Goal: Task Accomplishment & Management: Manage account settings

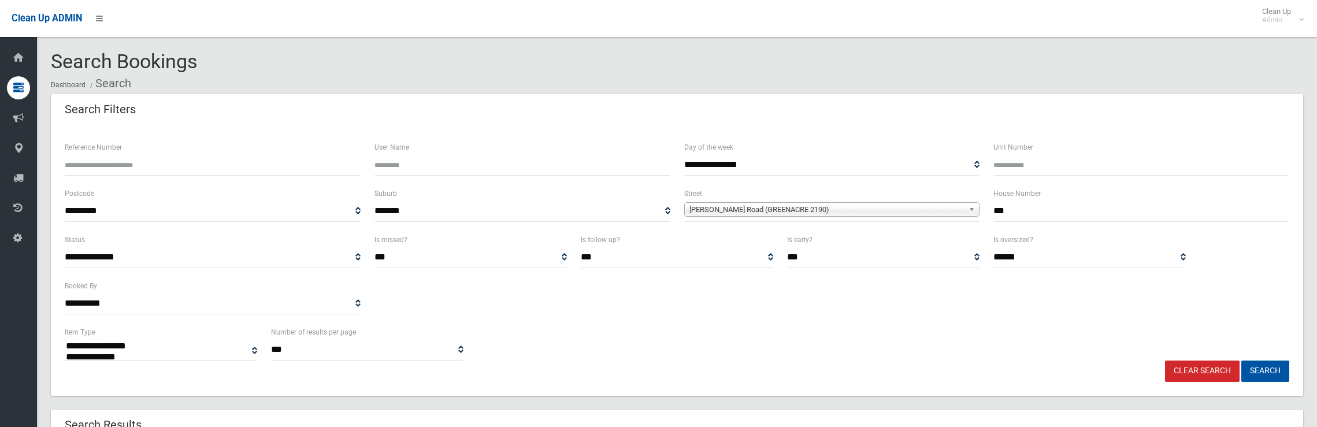
select select
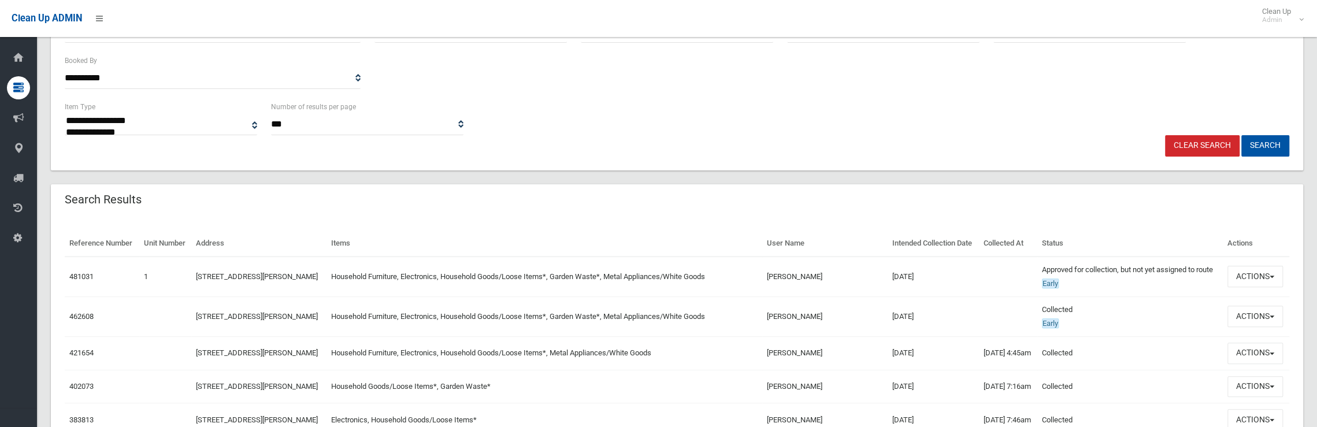
scroll to position [113, 0]
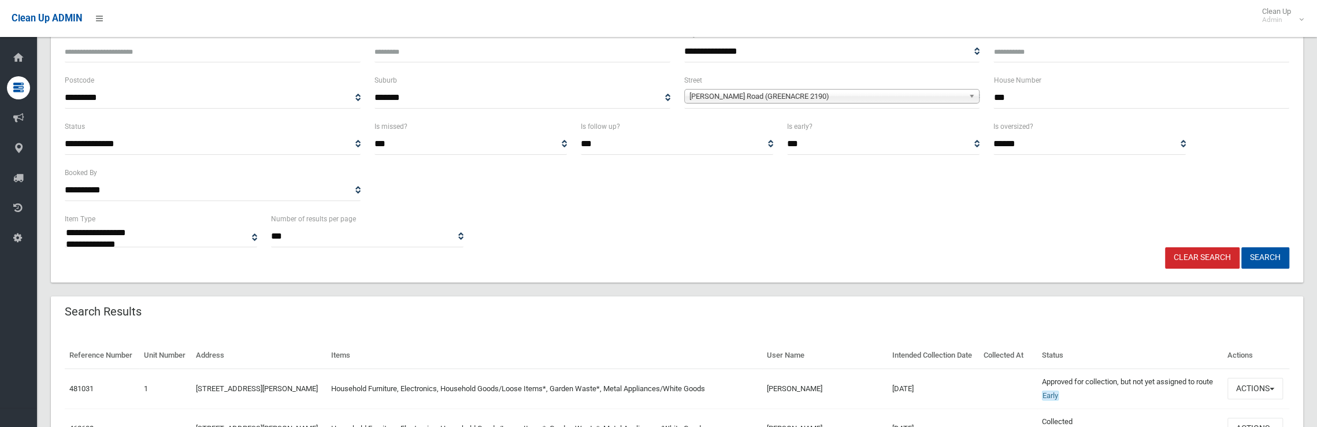
drag, startPoint x: 1017, startPoint y: 96, endPoint x: 825, endPoint y: 89, distance: 191.9
click at [842, 89] on div "**********" at bounding box center [677, 96] width 1238 height 46
click at [808, 95] on span "Roberts Road (GREENACRE 2190)" at bounding box center [826, 97] width 275 height 14
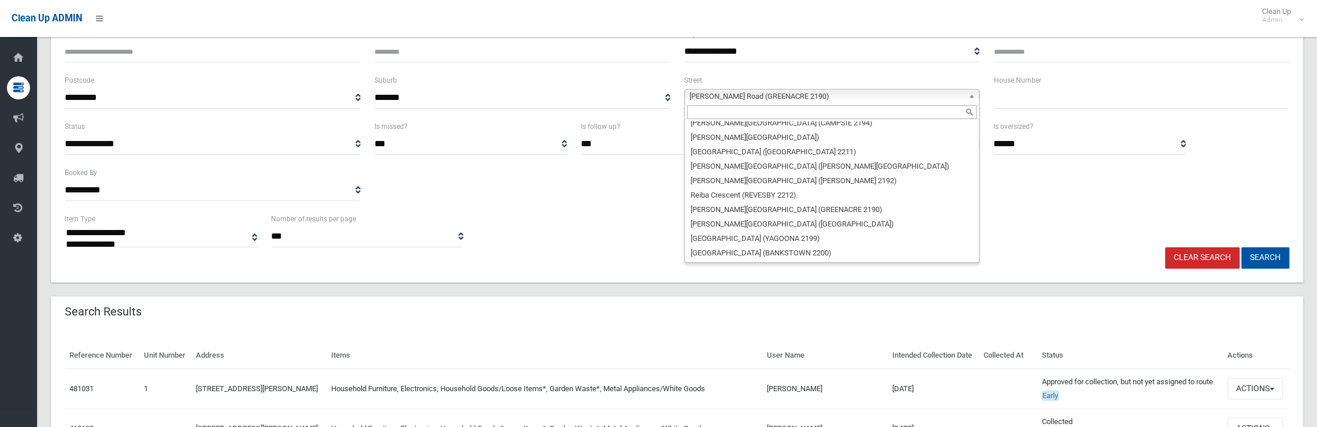
scroll to position [0, 0]
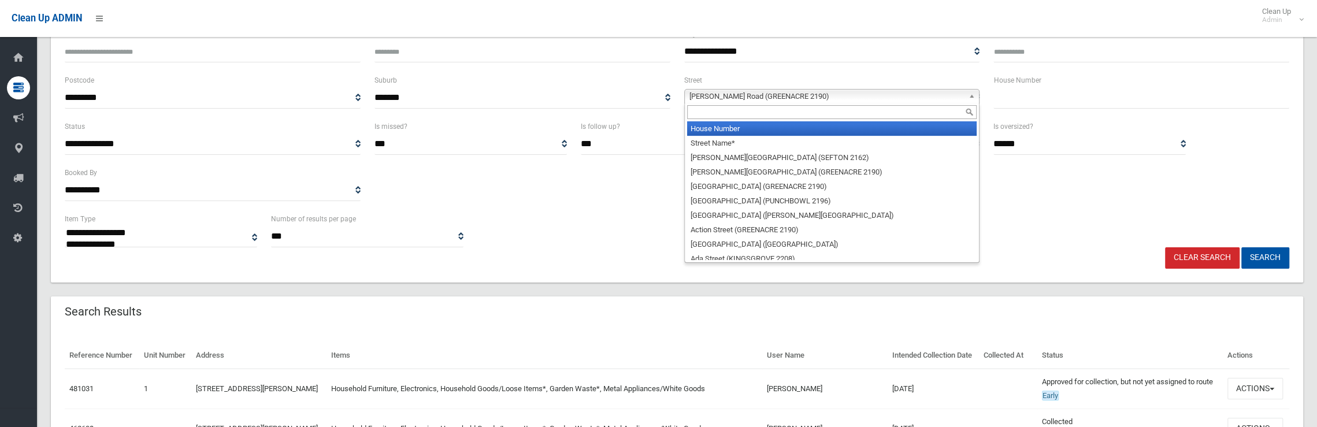
drag, startPoint x: 756, startPoint y: 128, endPoint x: 632, endPoint y: 107, distance: 125.8
click at [743, 125] on li "House Number" at bounding box center [832, 128] width 290 height 14
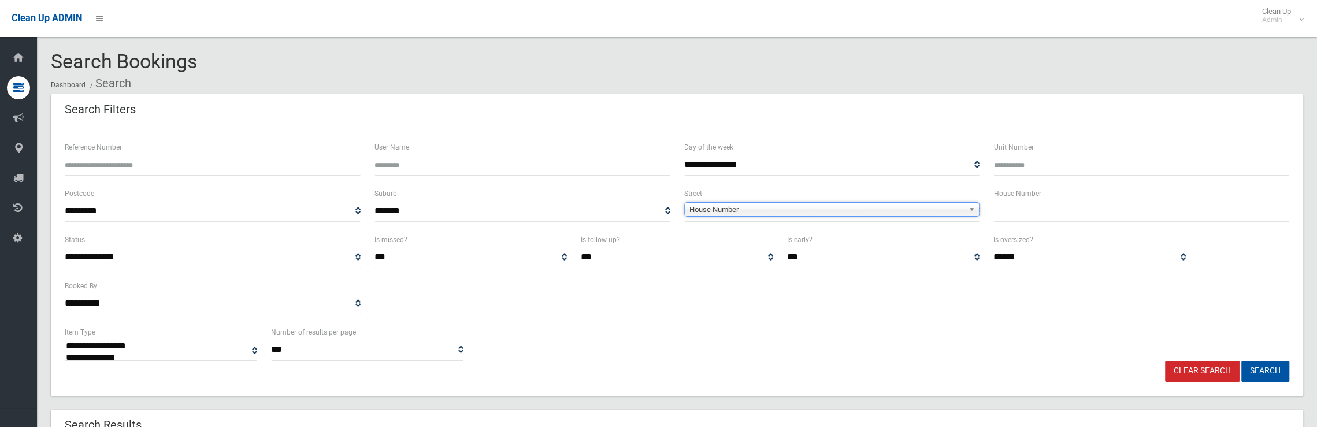
click at [129, 164] on input "Reference Number" at bounding box center [213, 164] width 296 height 21
type input "******"
click at [1241, 360] on button "Search" at bounding box center [1265, 370] width 48 height 21
select select
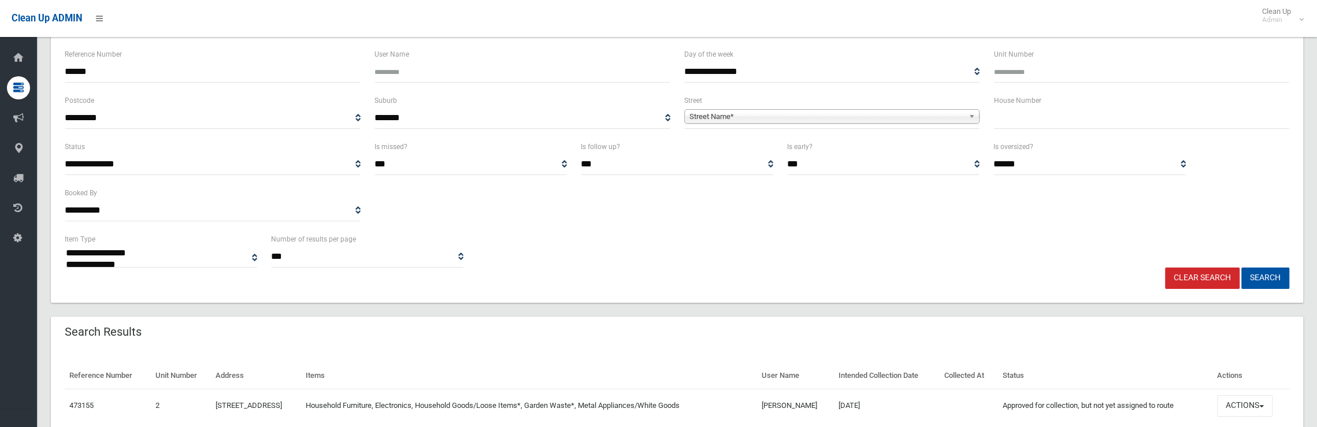
scroll to position [143, 0]
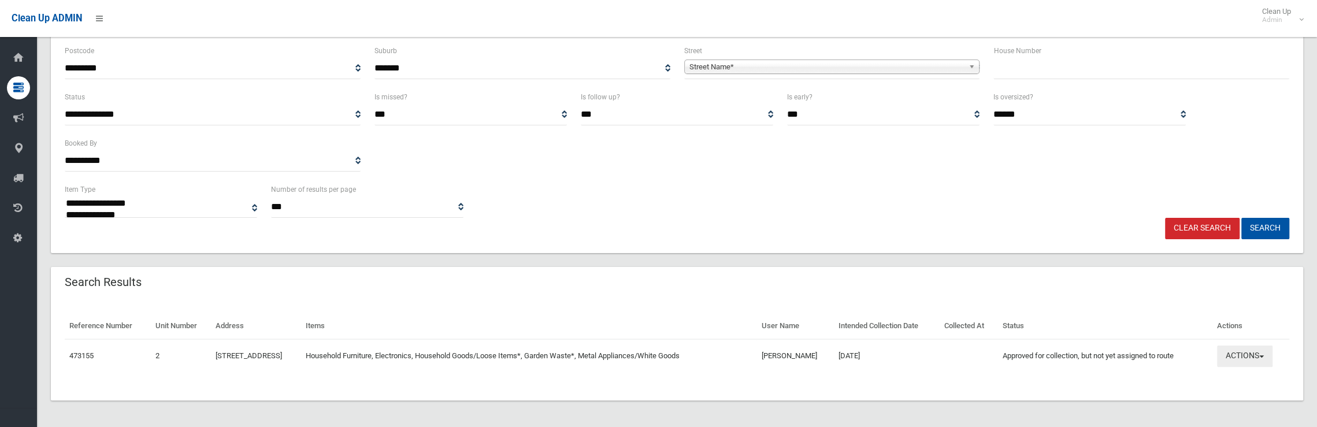
click at [1244, 362] on button "Actions" at bounding box center [1244, 355] width 55 height 21
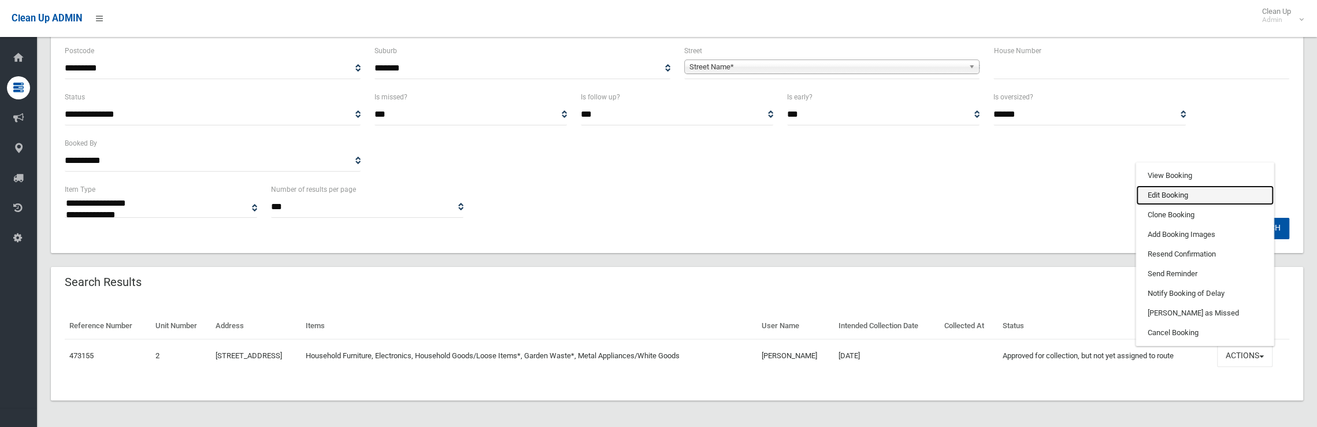
click at [1187, 196] on link "Edit Booking" at bounding box center [1204, 195] width 137 height 20
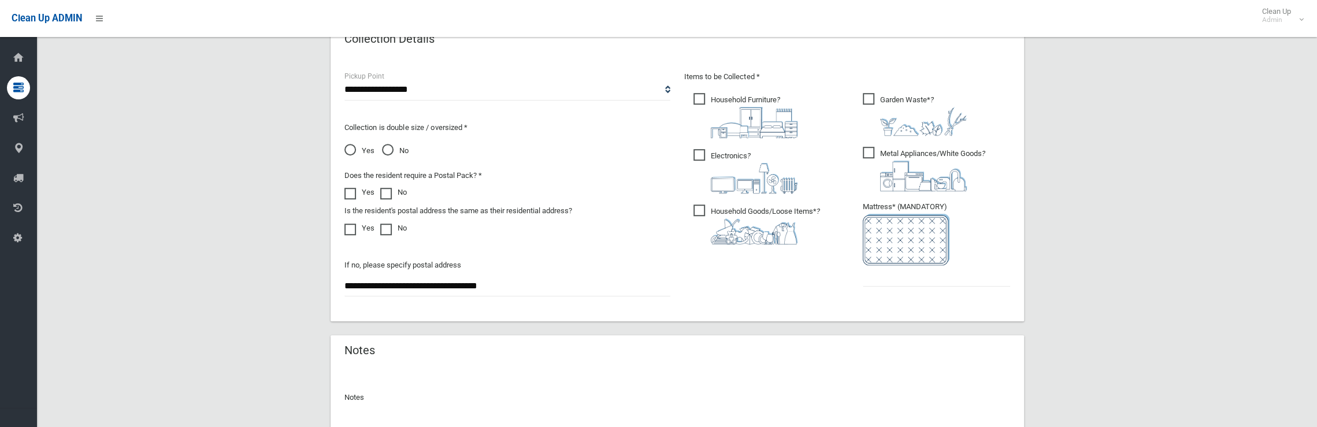
scroll to position [693, 0]
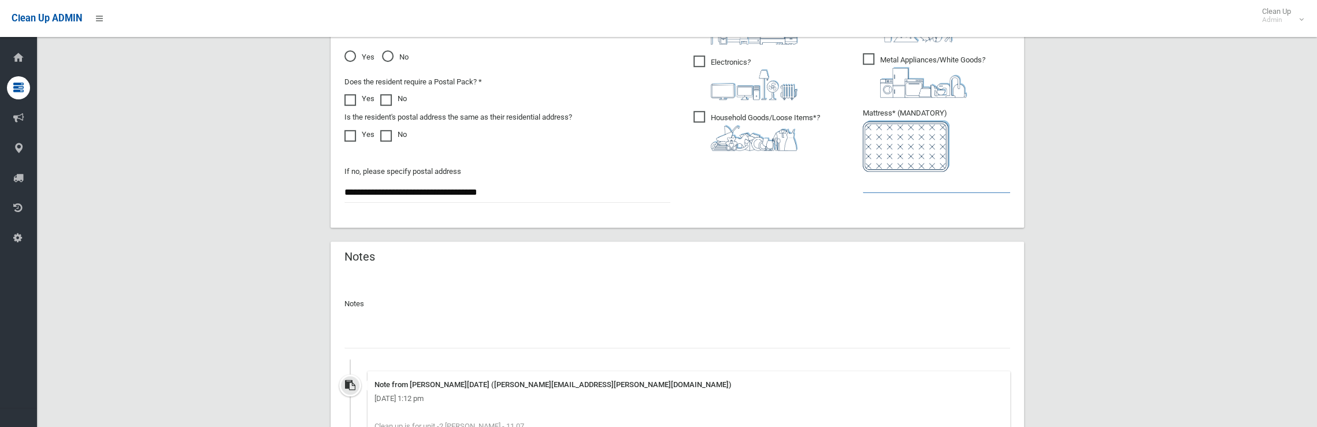
click at [907, 188] on input "text" at bounding box center [935, 182] width 147 height 21
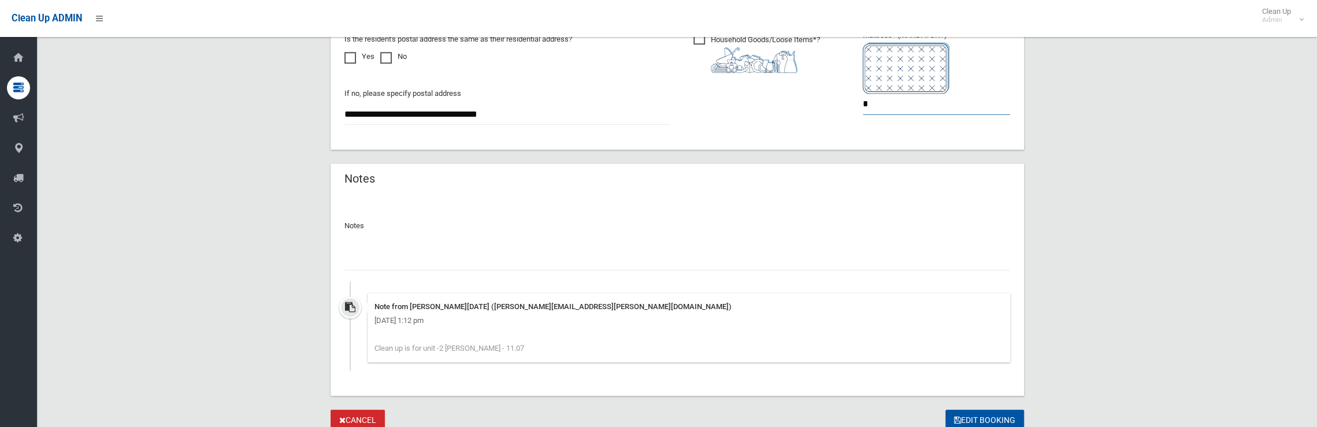
scroll to position [809, 0]
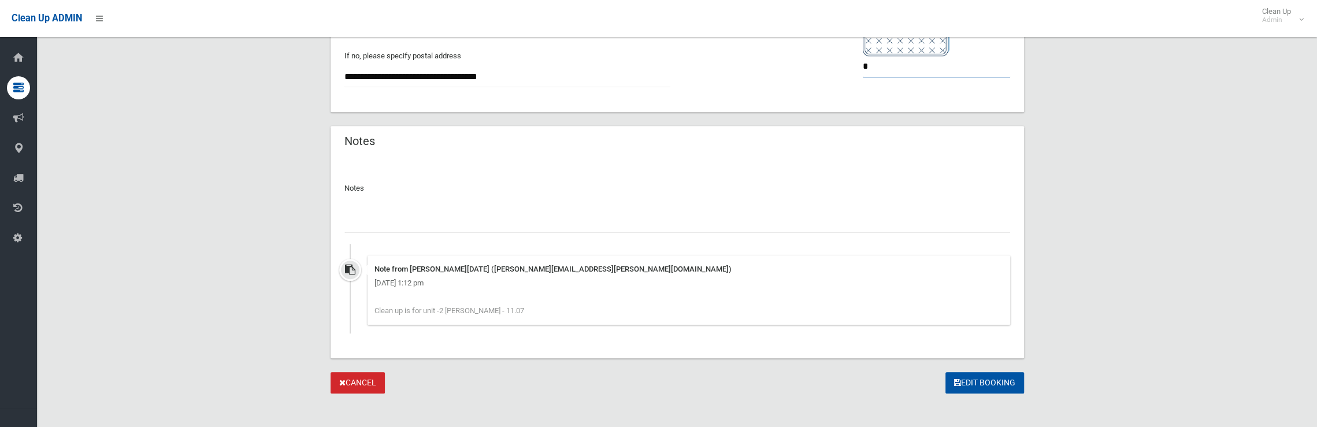
type input "*"
click at [414, 219] on input "text" at bounding box center [676, 221] width 665 height 21
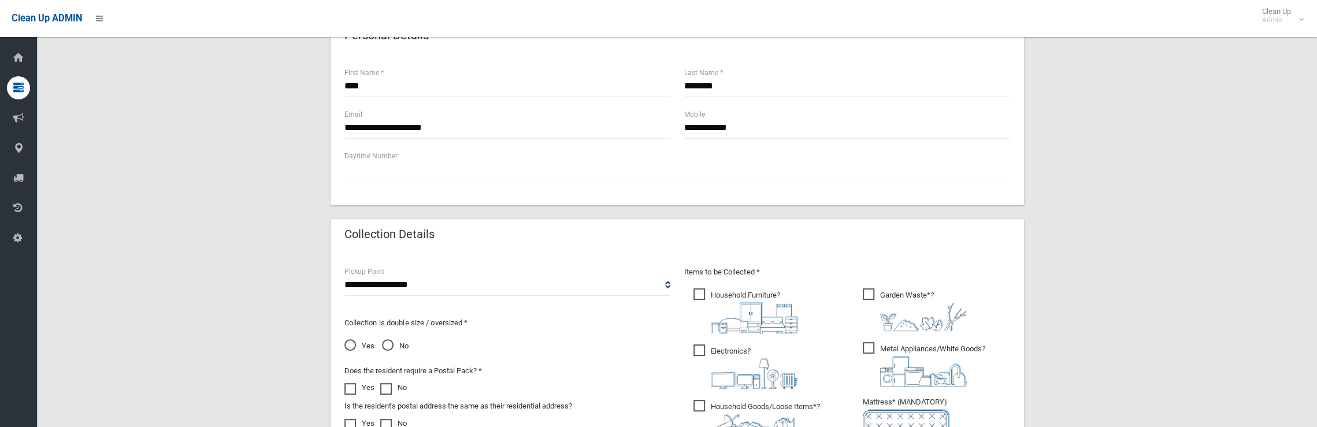
scroll to position [578, 0]
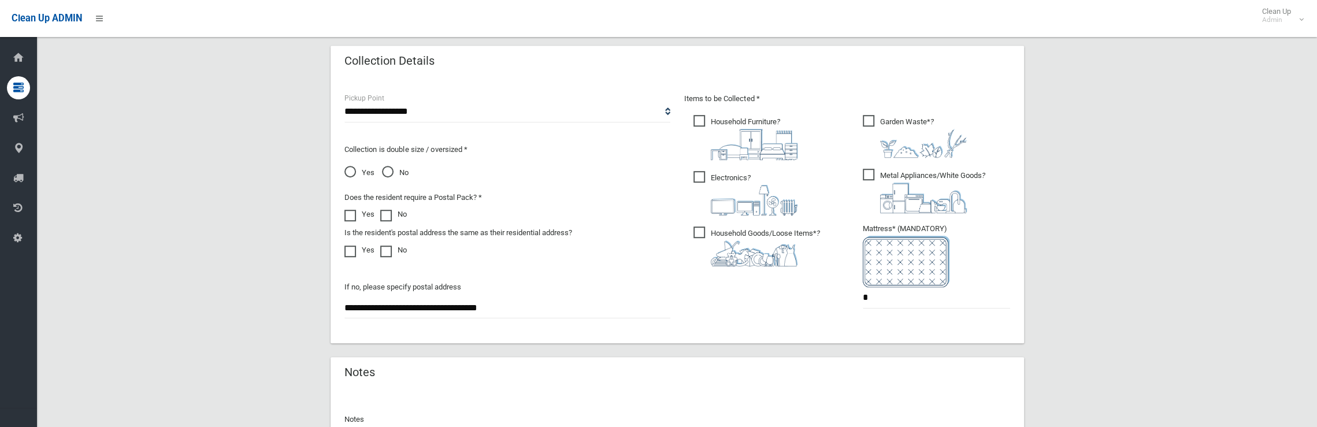
type input "**********"
click at [348, 168] on span "Yes" at bounding box center [359, 173] width 30 height 14
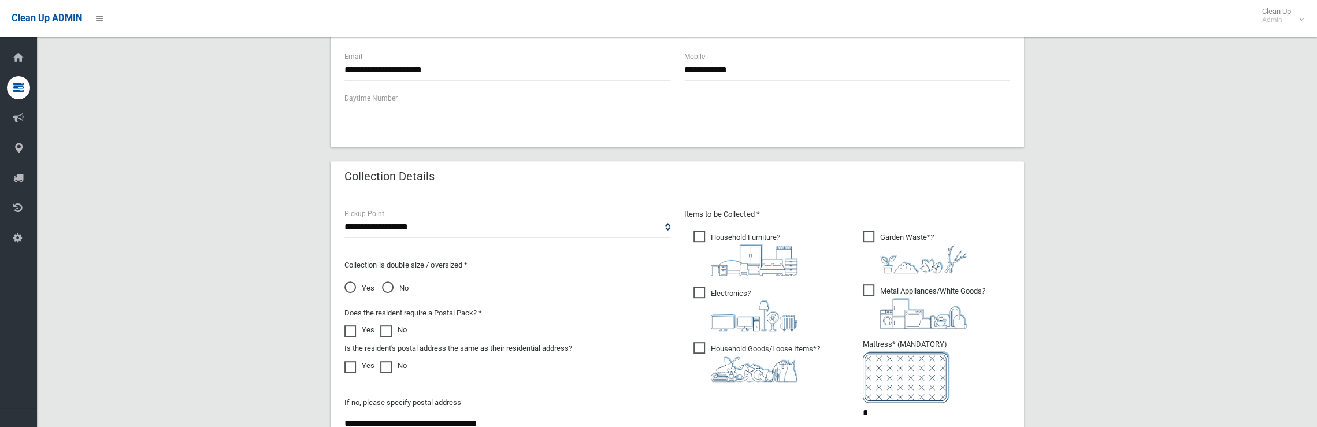
scroll to position [231, 0]
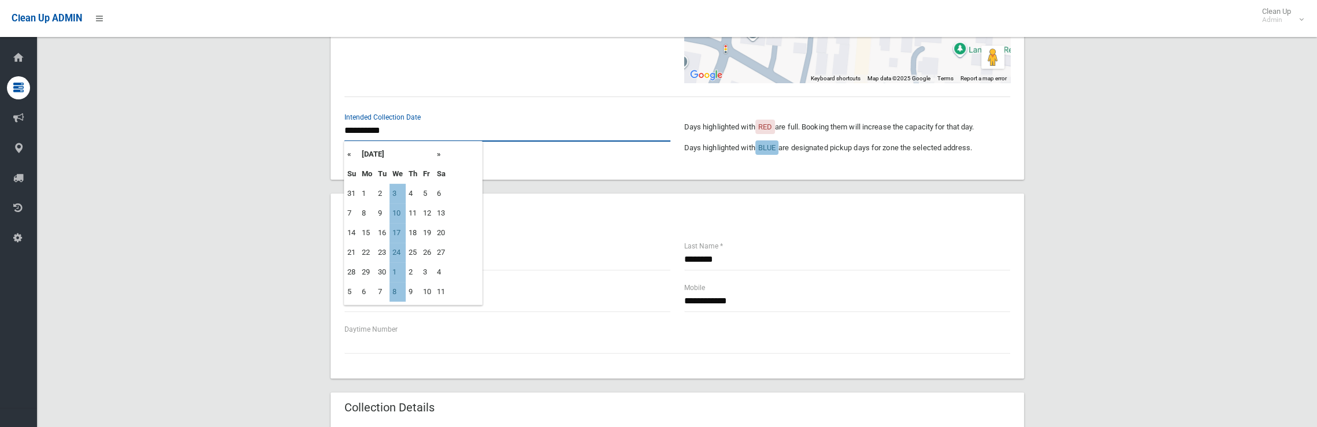
click at [371, 130] on input "**********" at bounding box center [507, 130] width 326 height 21
click at [350, 157] on th "«" at bounding box center [351, 154] width 14 height 20
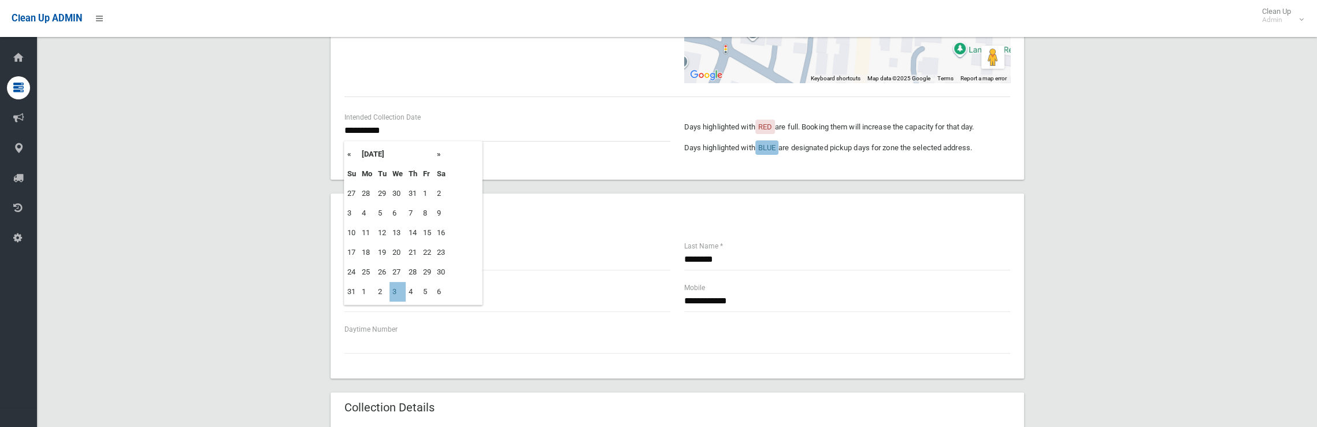
click at [195, 252] on div "**********" at bounding box center [677, 417] width 1252 height 1108
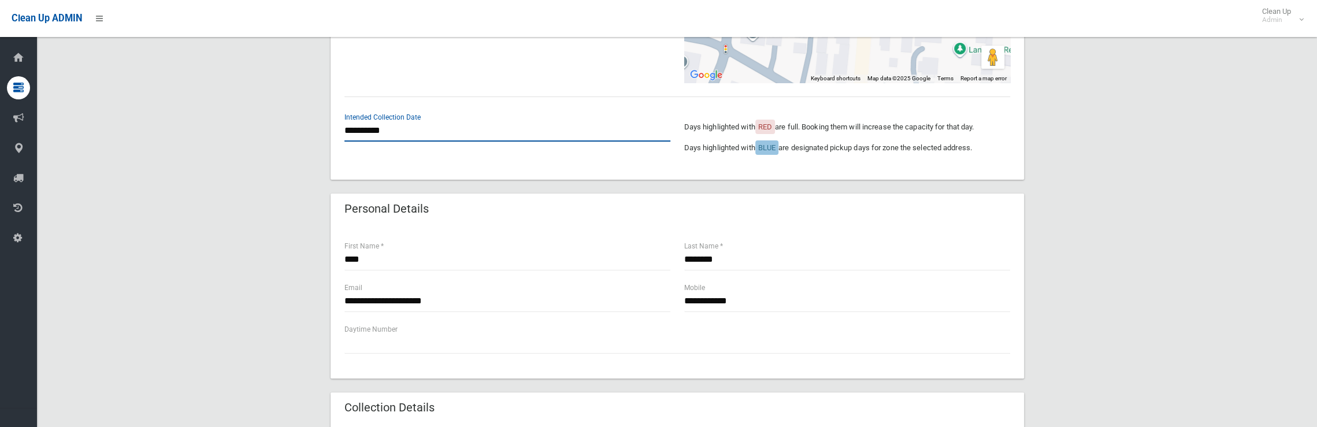
click at [410, 128] on input "**********" at bounding box center [507, 130] width 326 height 21
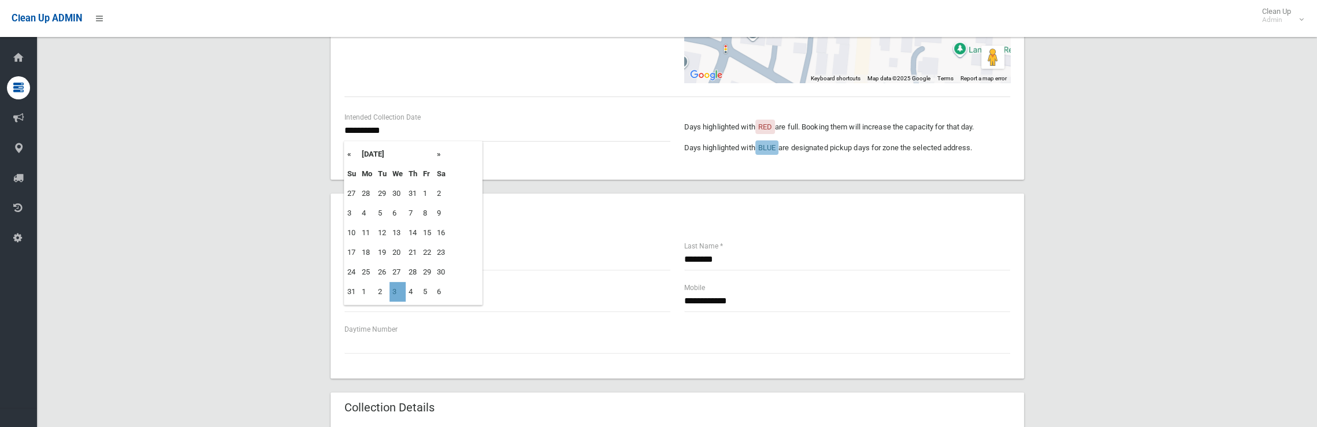
click at [395, 295] on td "3" at bounding box center [397, 292] width 16 height 20
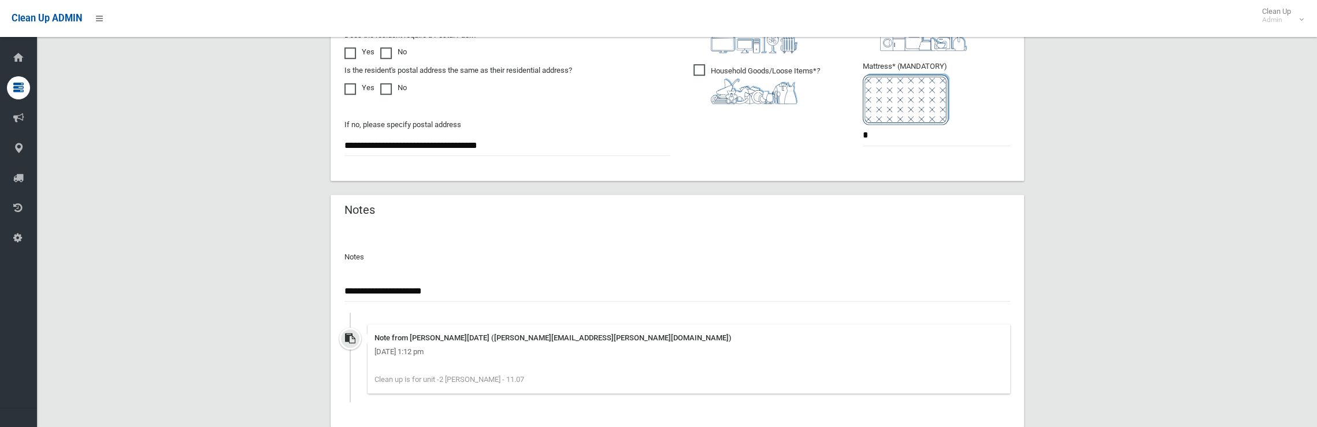
scroll to position [816, 0]
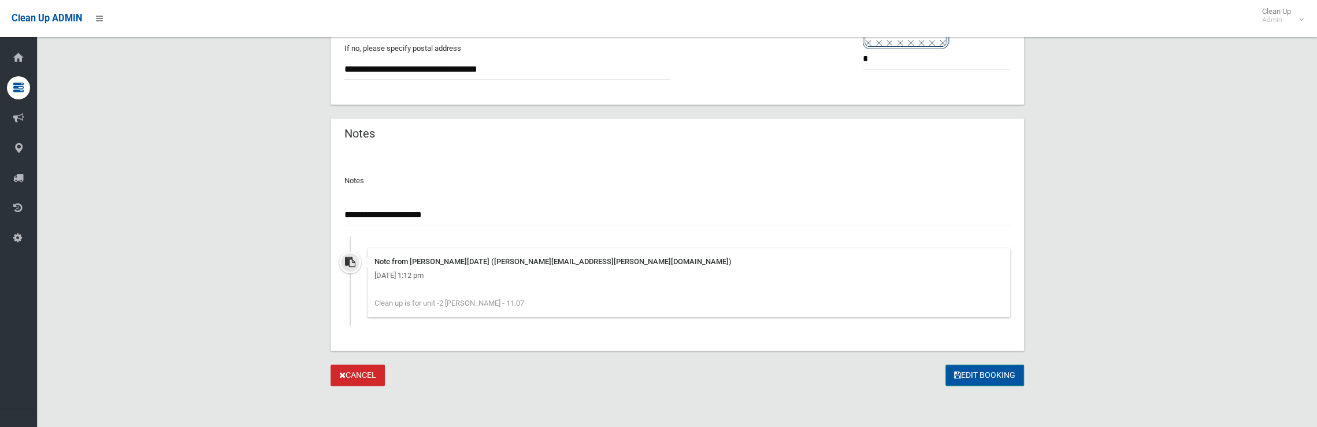
click at [975, 373] on button "Edit Booking" at bounding box center [984, 375] width 79 height 21
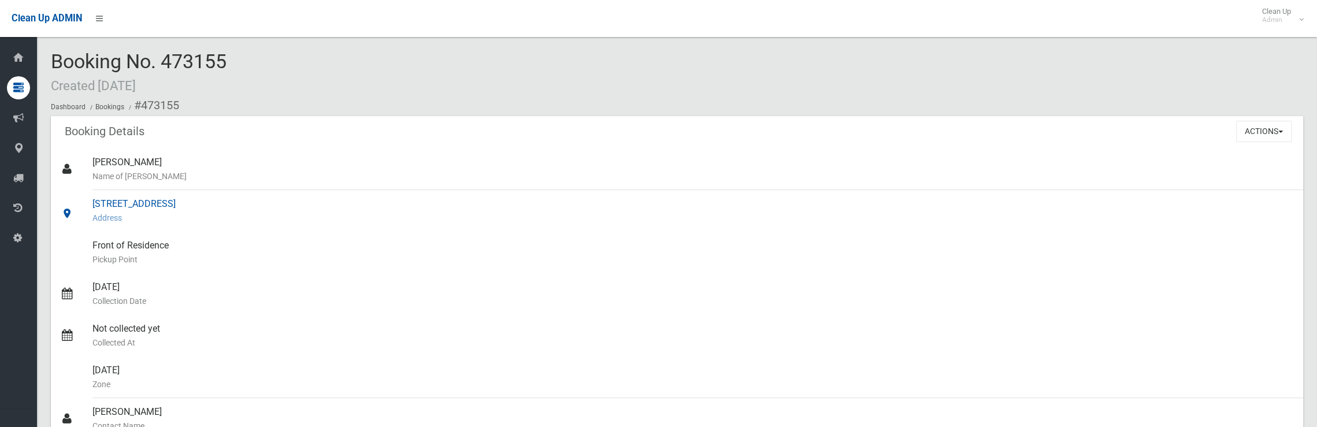
click at [149, 203] on div "2/29 Langdale Avenue, REVESBY NSW 2212 Address" at bounding box center [692, 211] width 1201 height 42
click at [64, 213] on icon at bounding box center [67, 213] width 14 height 14
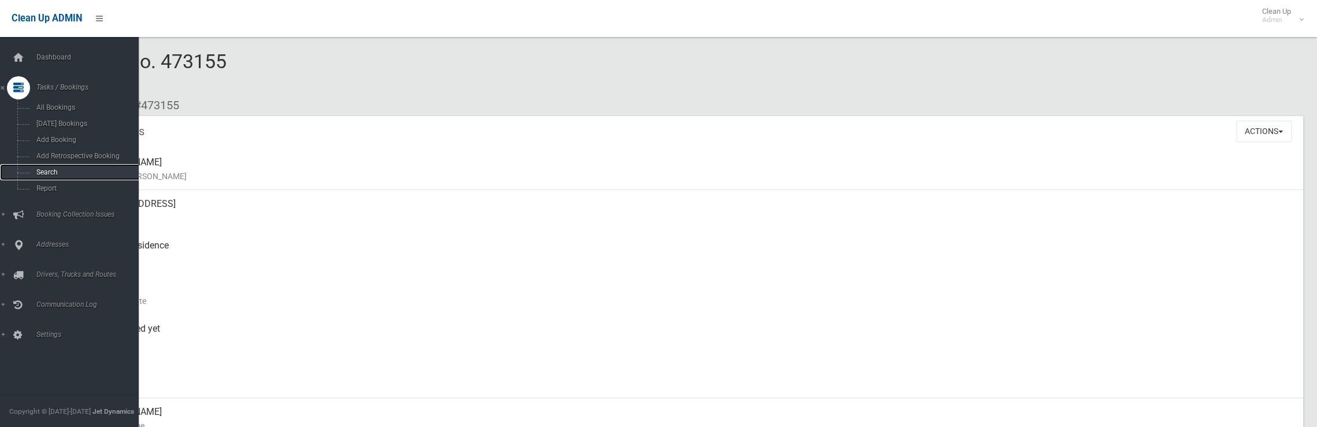
click at [47, 175] on span "Search" at bounding box center [85, 172] width 105 height 8
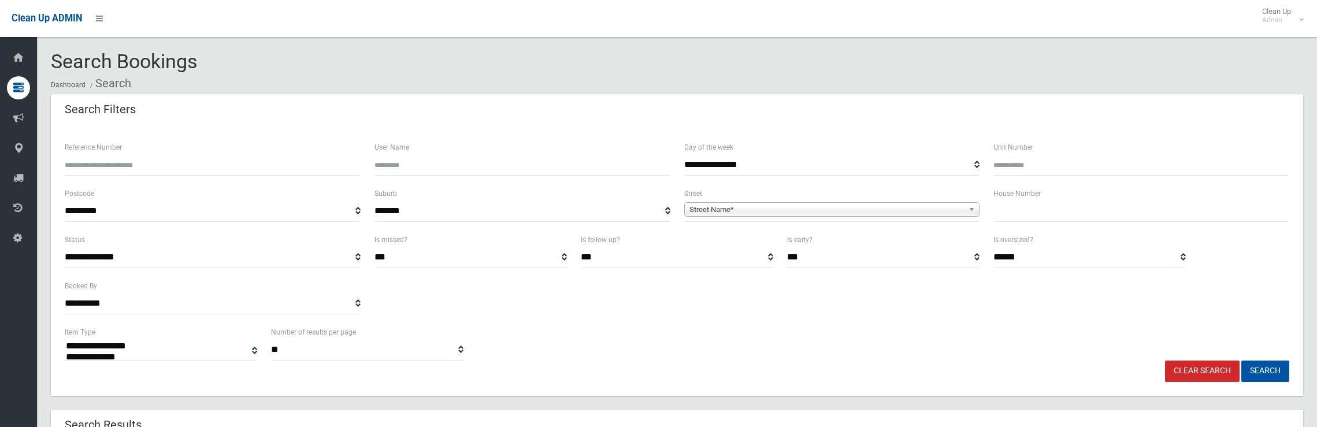
select select
click at [1077, 213] on input "text" at bounding box center [1141, 210] width 296 height 21
type input "****"
click at [816, 210] on span "Street Name*" at bounding box center [826, 210] width 275 height 14
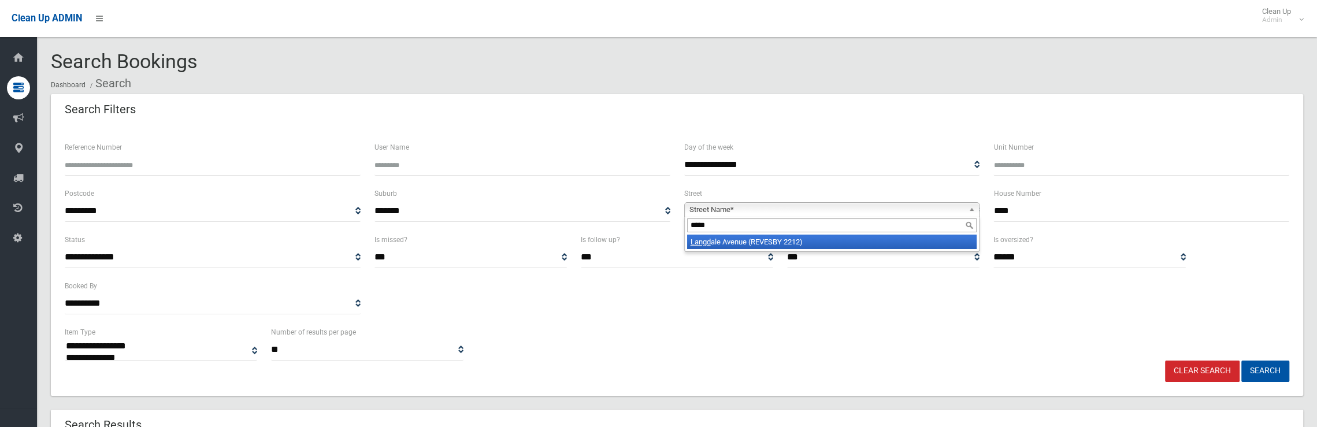
type input "*****"
click at [800, 239] on li "Langd ale Avenue (REVESBY 2212)" at bounding box center [832, 242] width 290 height 14
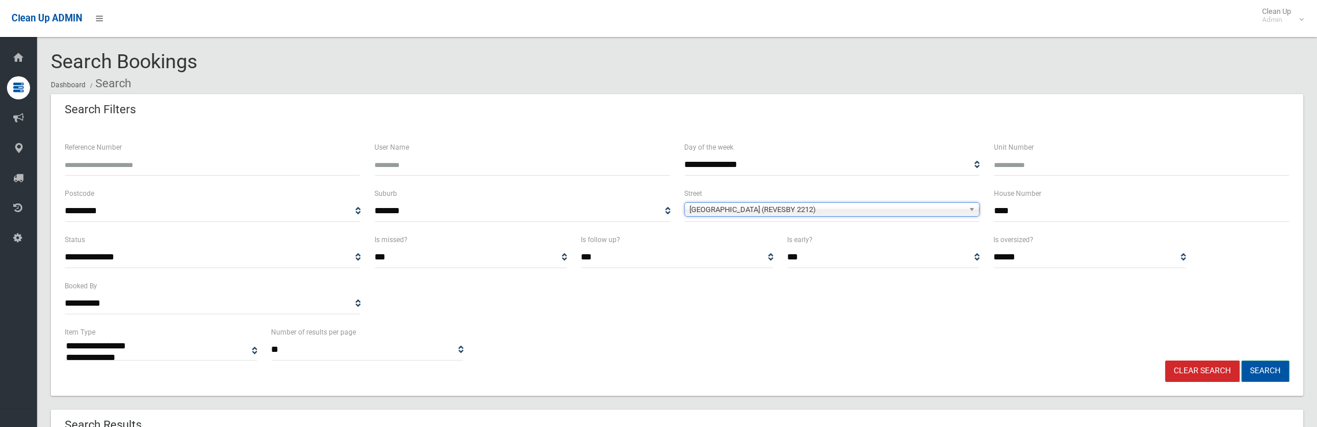
click at [1254, 371] on button "Search" at bounding box center [1265, 370] width 48 height 21
select select
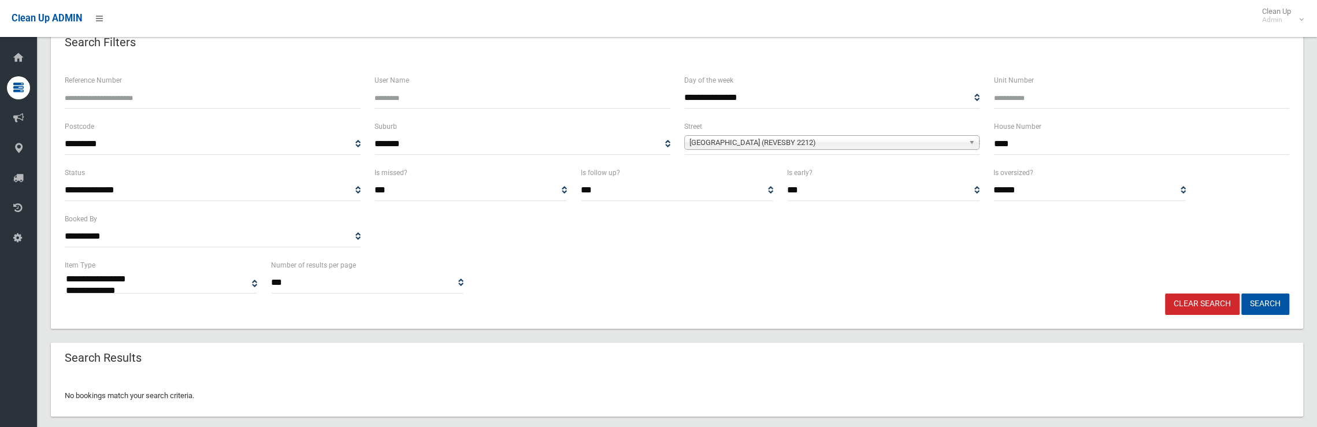
scroll to position [83, 0]
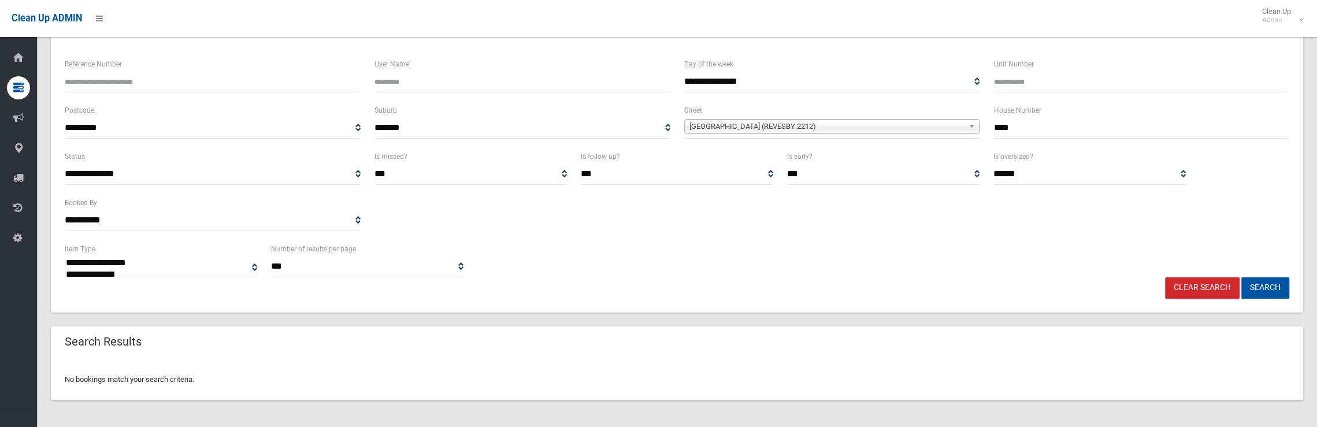
drag, startPoint x: 1003, startPoint y: 129, endPoint x: 951, endPoint y: 128, distance: 52.0
click at [951, 128] on div "**********" at bounding box center [677, 126] width 1238 height 46
type input "**"
click at [1241, 277] on button "Search" at bounding box center [1265, 287] width 48 height 21
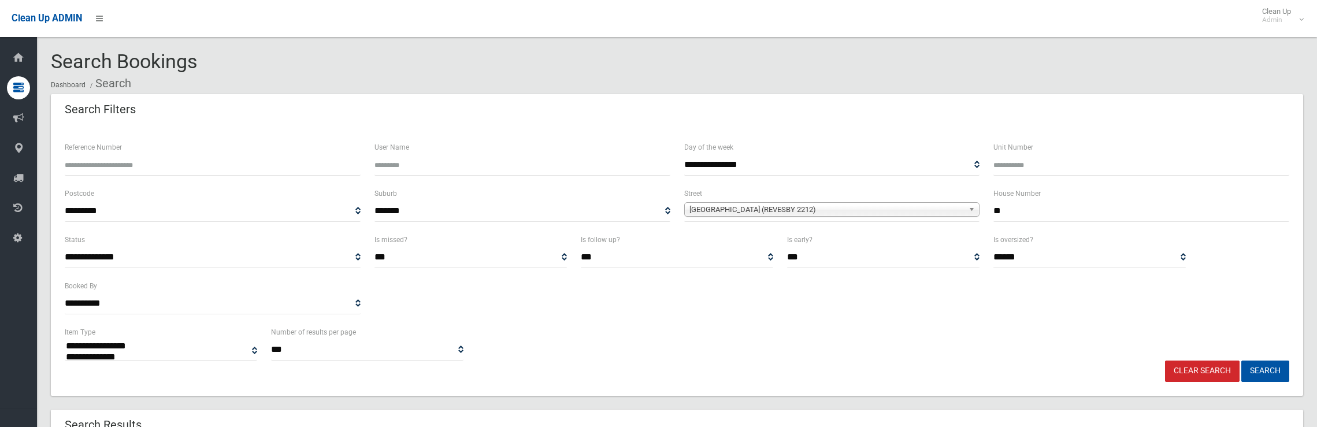
select select
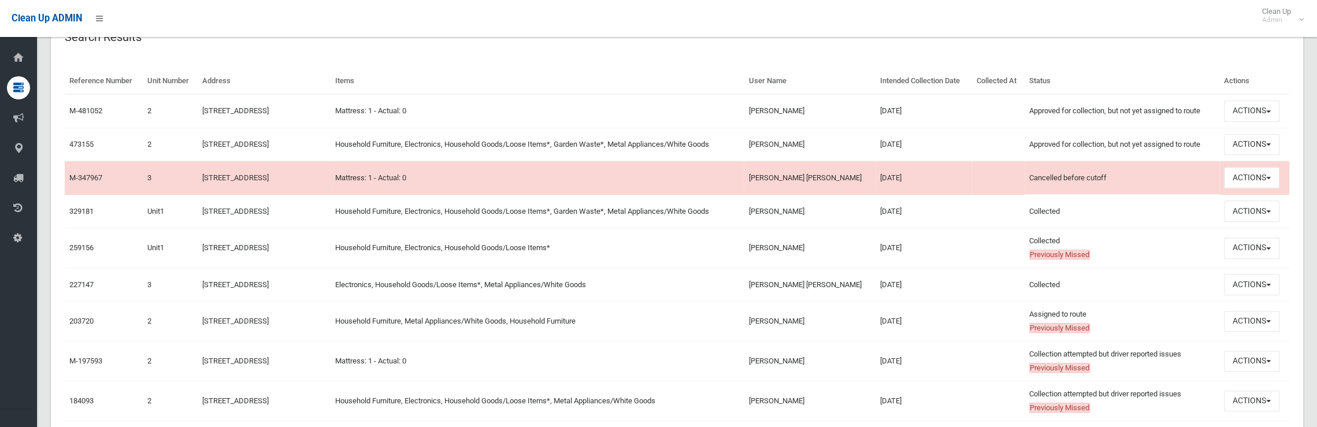
scroll to position [404, 0]
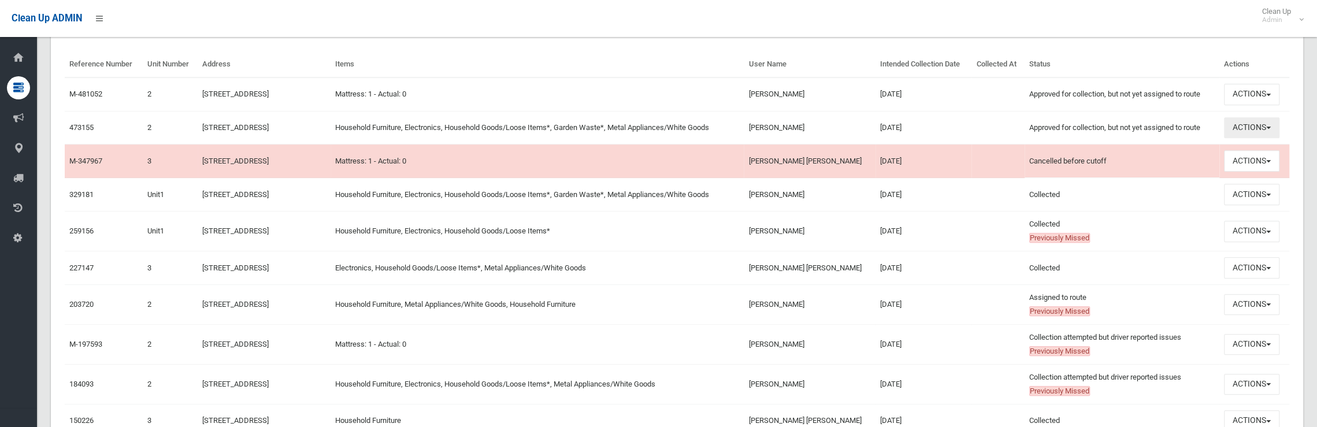
click at [1245, 126] on button "Actions" at bounding box center [1251, 127] width 55 height 21
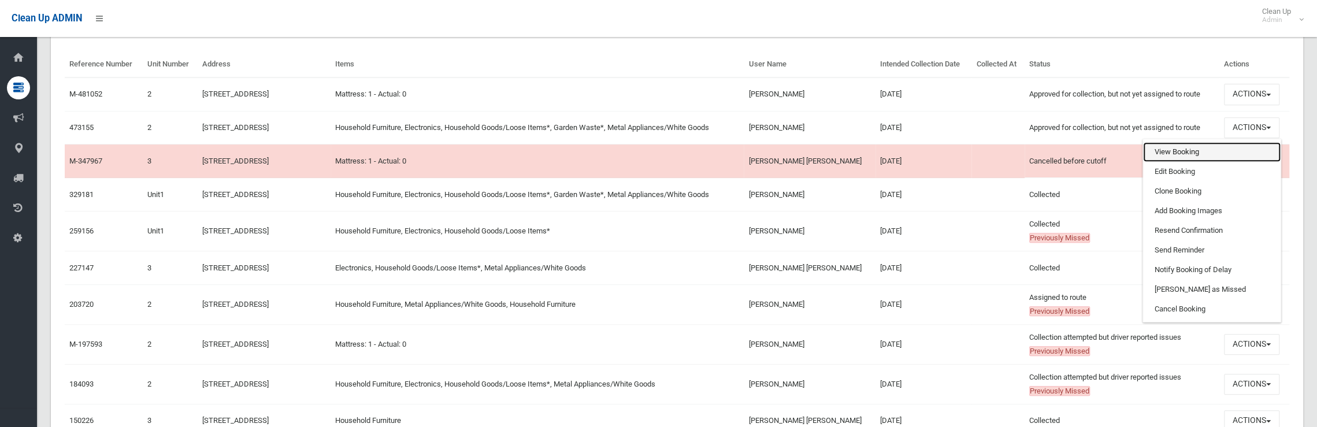
click at [1198, 148] on link "View Booking" at bounding box center [1211, 152] width 137 height 20
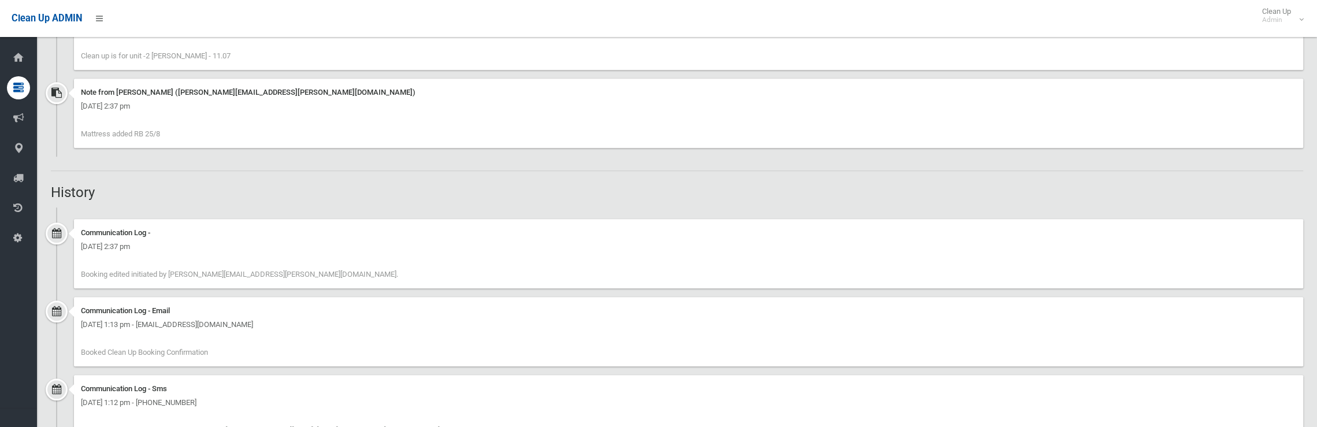
scroll to position [1015, 0]
